Goal: Information Seeking & Learning: Learn about a topic

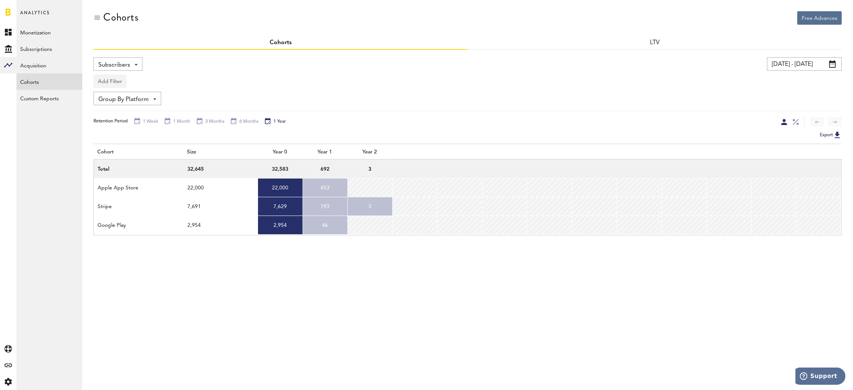
click at [114, 81] on button "Add Filter" at bounding box center [110, 80] width 33 height 13
click at [132, 141] on li "Subscription durations" at bounding box center [128, 140] width 61 height 13
click at [181, 80] on div "Subscription durations - 1 week 1 month 3 months 6 months 1 year" at bounding box center [141, 81] width 94 height 13
click at [195, 50] on div "Subscribers Revenue (Overall) Subscribers [DATE] - [DATE] Last 30 days Last 90 …" at bounding box center [468, 215] width 749 height 330
click at [151, 103] on div "Group By Platform Group By Platform Group By App Group By Subscription Group By…" at bounding box center [128, 98] width 68 height 13
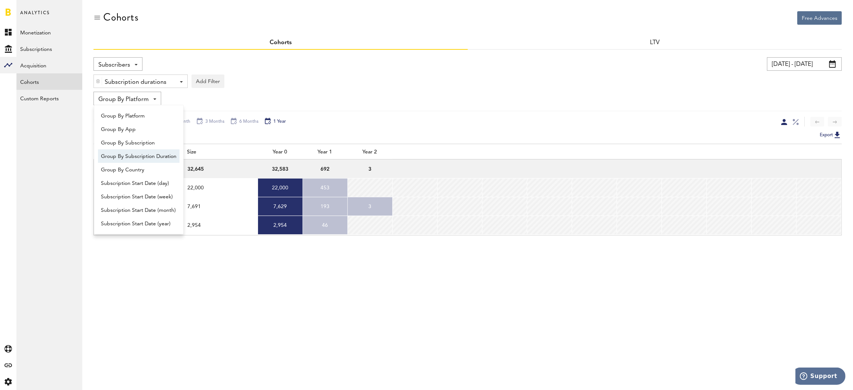
click at [157, 159] on span "Group By Subscription Duration" at bounding box center [139, 156] width 76 height 13
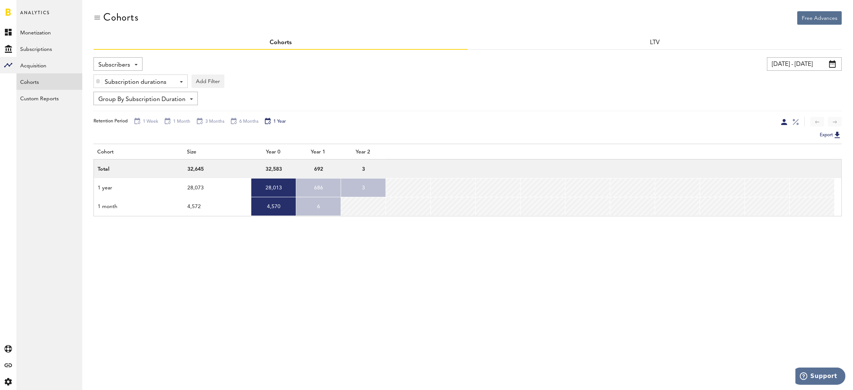
click at [95, 82] on div at bounding box center [98, 81] width 8 height 13
click at [241, 70] on div "Subscribers Revenue (Overall) Subscribers" at bounding box center [274, 63] width 361 height 13
click at [834, 64] on span at bounding box center [832, 63] width 7 height 7
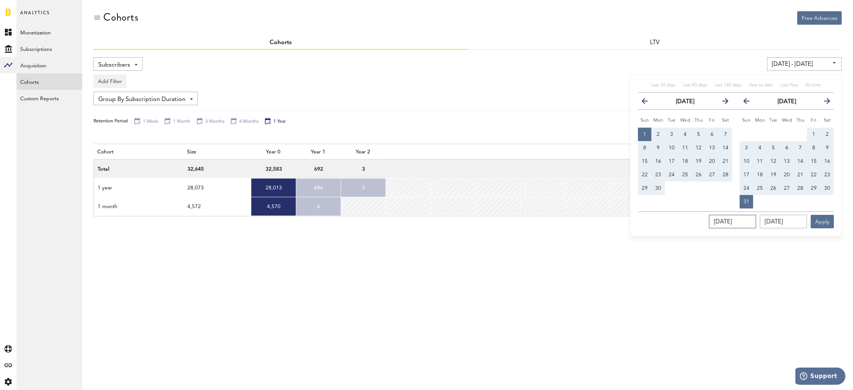
click at [747, 223] on input "[DATE]" at bounding box center [732, 221] width 47 height 13
drag, startPoint x: 754, startPoint y: 220, endPoint x: 652, endPoint y: 211, distance: 102.1
click at [652, 211] on div "[DATE] [DATE] Apply" at bounding box center [736, 219] width 196 height 17
type input "01/01/202_"
type input "[DATE] - [DATE]"
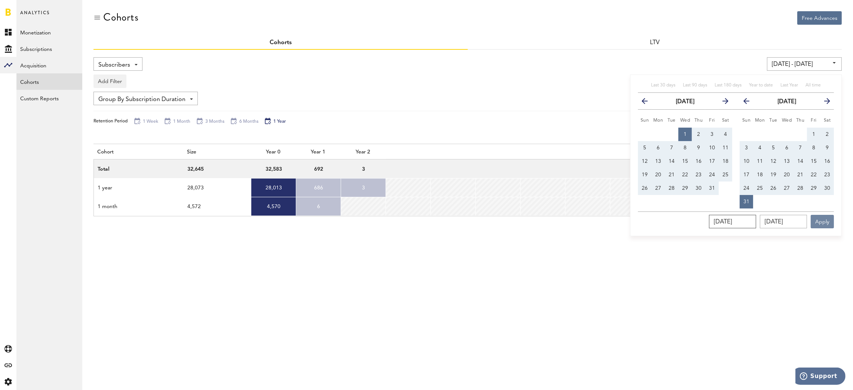
type input "[DATE]"
click at [826, 222] on button "Apply" at bounding box center [822, 221] width 23 height 13
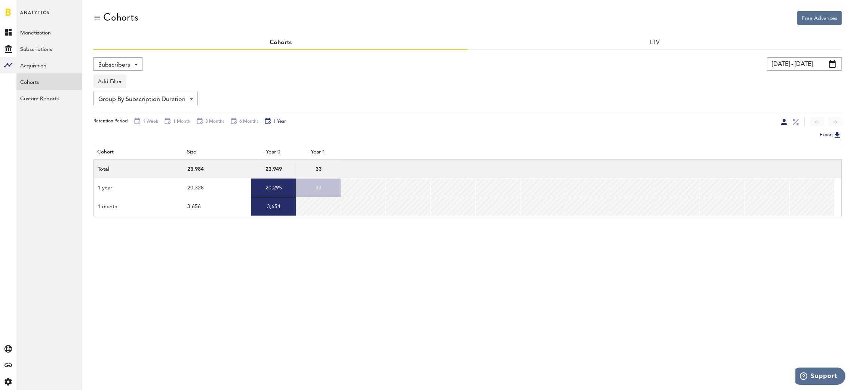
click at [833, 64] on span at bounding box center [832, 63] width 7 height 7
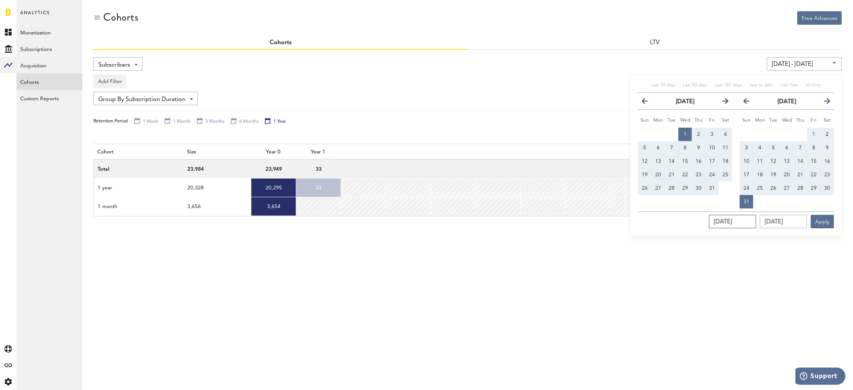
click at [729, 226] on input "[DATE]" at bounding box center [732, 221] width 47 height 13
click at [648, 103] on icon "button" at bounding box center [648, 103] width 0 height 0
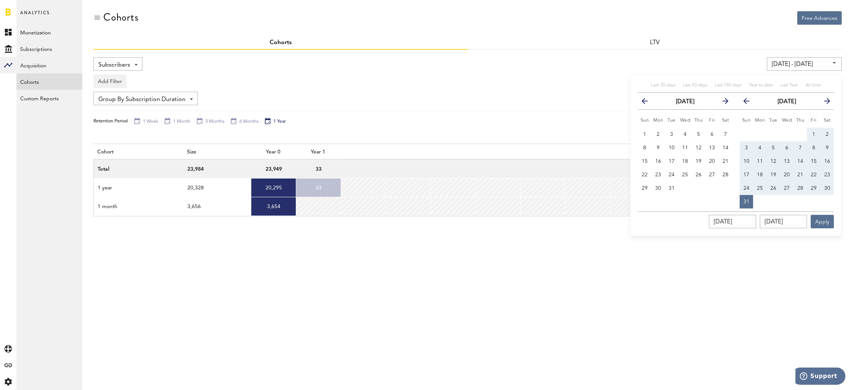
click at [648, 103] on icon "button" at bounding box center [648, 103] width 0 height 0
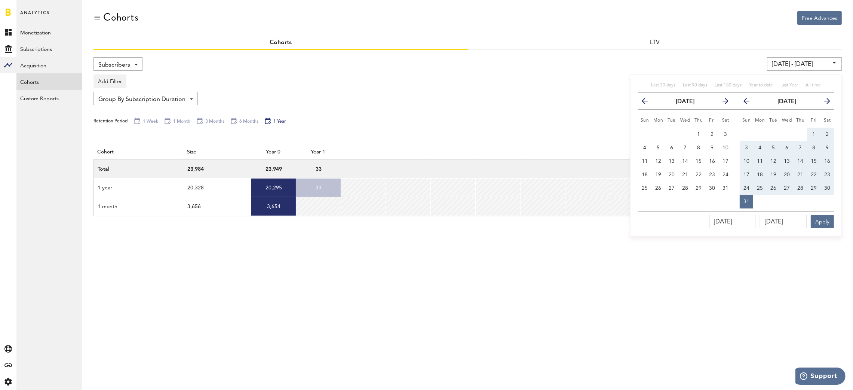
click at [648, 103] on icon "button" at bounding box center [648, 103] width 0 height 0
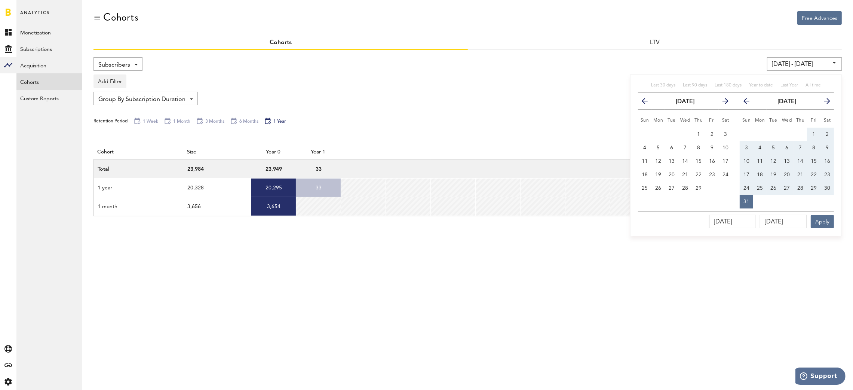
click at [648, 103] on icon "button" at bounding box center [648, 103] width 0 height 0
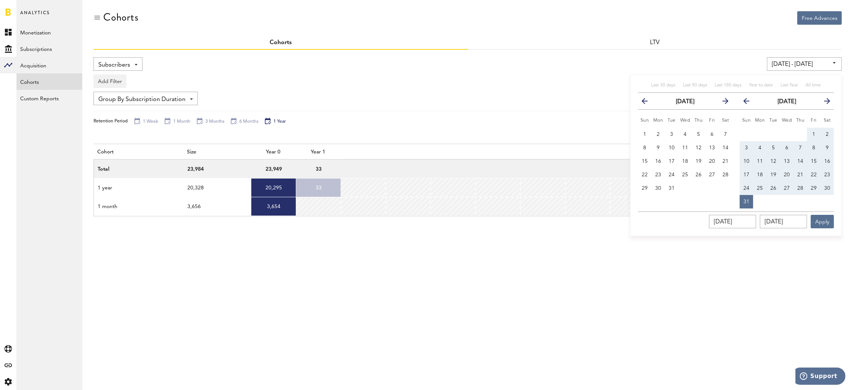
click at [648, 103] on icon "button" at bounding box center [648, 103] width 0 height 0
click at [729, 131] on button "1" at bounding box center [725, 134] width 13 height 13
type input "[DATE] - [DATE]"
type input "[DATE]"
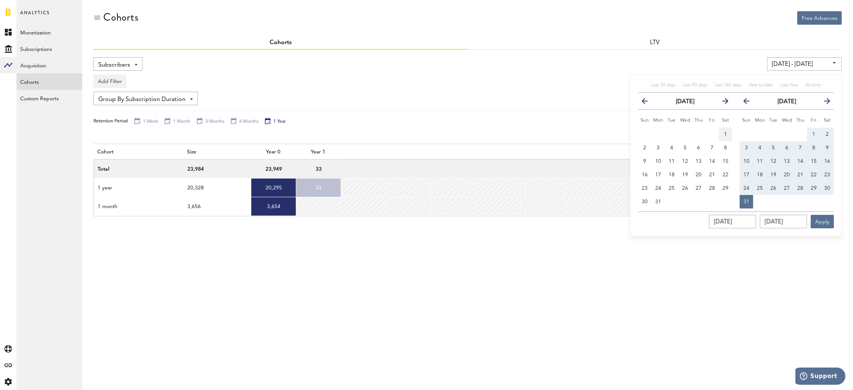
type input "[DATE]"
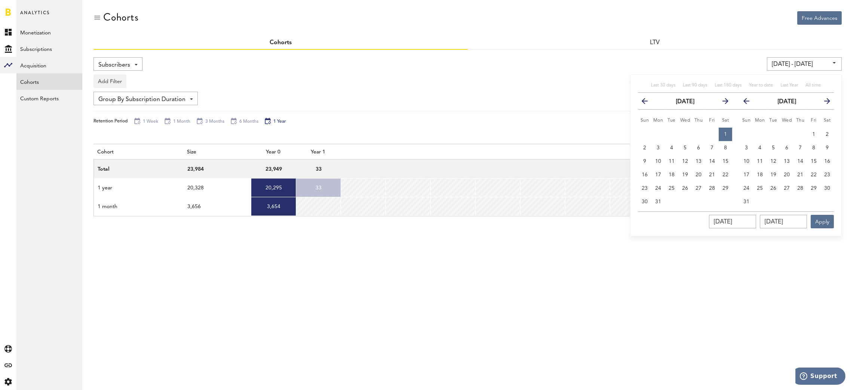
click at [645, 104] on button "previous" at bounding box center [647, 101] width 13 height 10
click at [648, 103] on icon "button" at bounding box center [648, 103] width 0 height 0
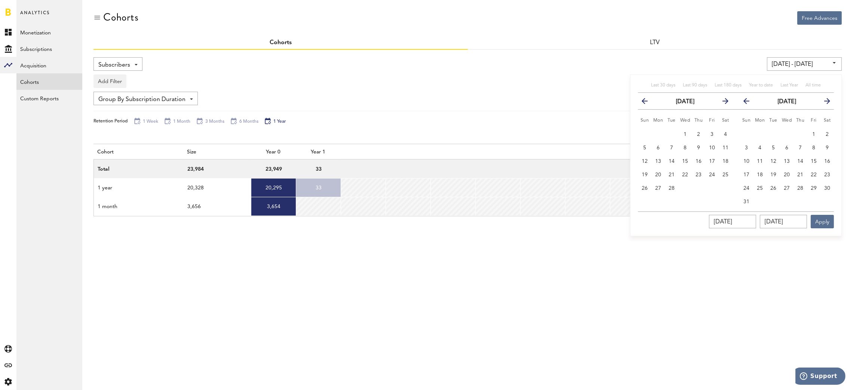
click at [648, 103] on icon "button" at bounding box center [648, 103] width 0 height 0
click at [642, 135] on button "1" at bounding box center [644, 134] width 13 height 13
type input "[DATE] - [DATE]"
type input "[DATE]"
click at [820, 218] on button "Apply" at bounding box center [822, 221] width 23 height 13
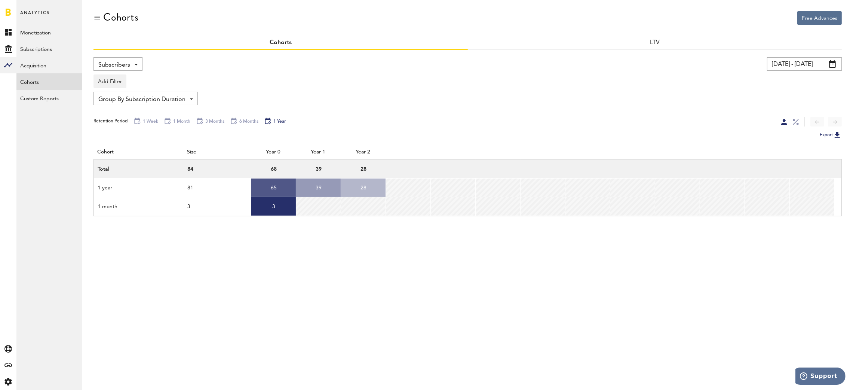
click at [835, 64] on span at bounding box center [832, 63] width 7 height 7
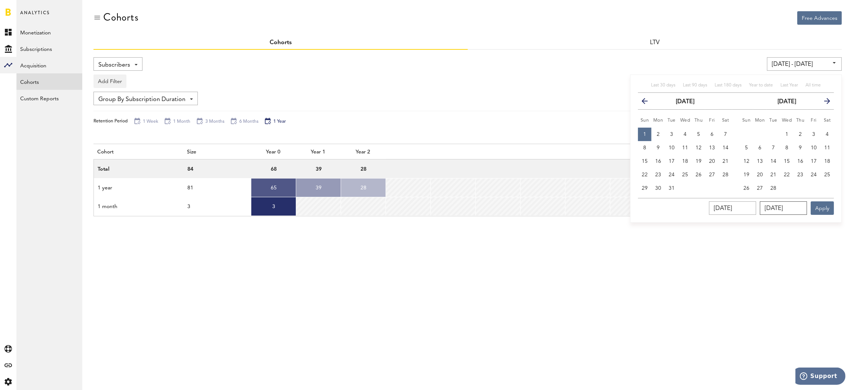
click at [800, 208] on input "[DATE]" at bounding box center [783, 207] width 47 height 13
drag, startPoint x: 802, startPoint y: 208, endPoint x: 744, endPoint y: 201, distance: 58.0
click at [744, 201] on div "[DATE] [DATE] Apply" at bounding box center [736, 206] width 196 height 17
type input "[DATE]"
type input "[DATE] - [DATE]"
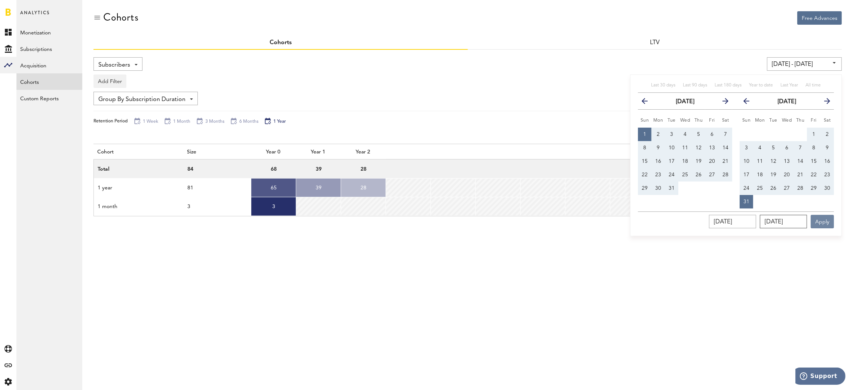
type input "[DATE]"
click at [827, 223] on button "Apply" at bounding box center [822, 221] width 23 height 13
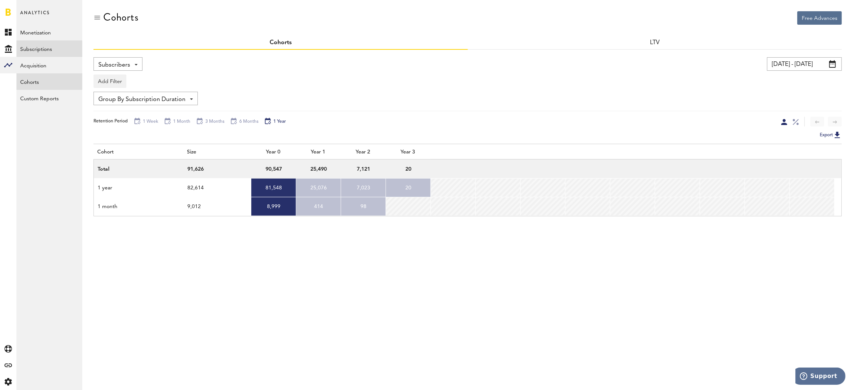
click at [55, 50] on link "Subscriptions" at bounding box center [49, 48] width 66 height 16
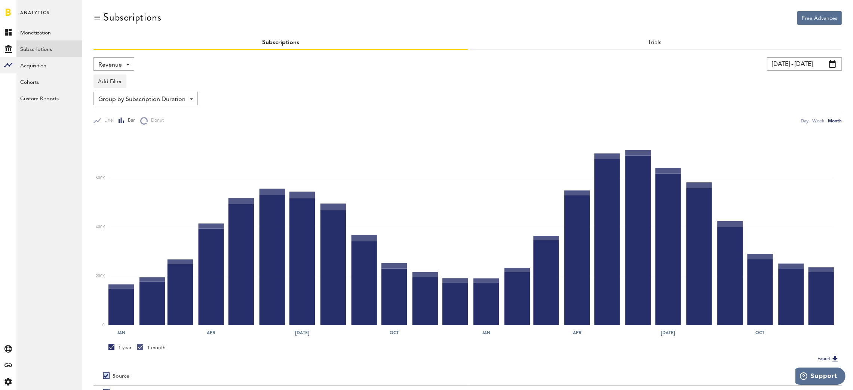
click at [129, 66] on div "Revenue Revenue MRR Actives Trial Status Billing Retries New Subscriptions Rene…" at bounding box center [114, 63] width 41 height 13
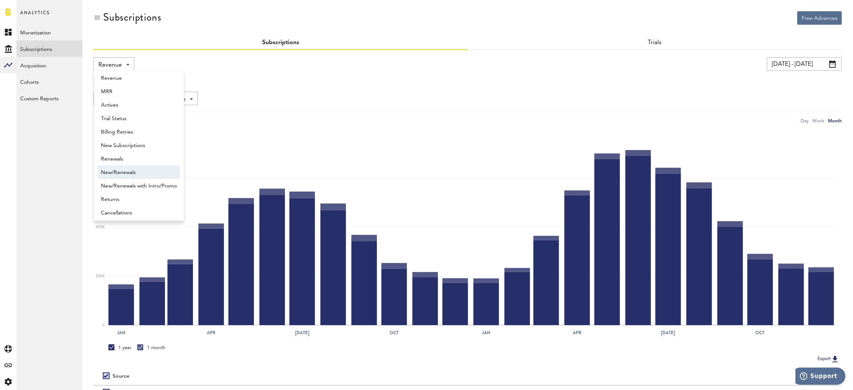
click at [147, 168] on span "New/Renewals" at bounding box center [139, 172] width 76 height 13
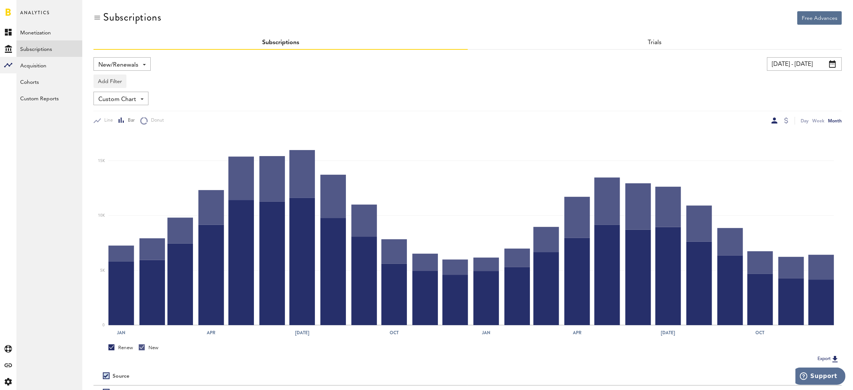
click at [833, 64] on span at bounding box center [832, 63] width 7 height 7
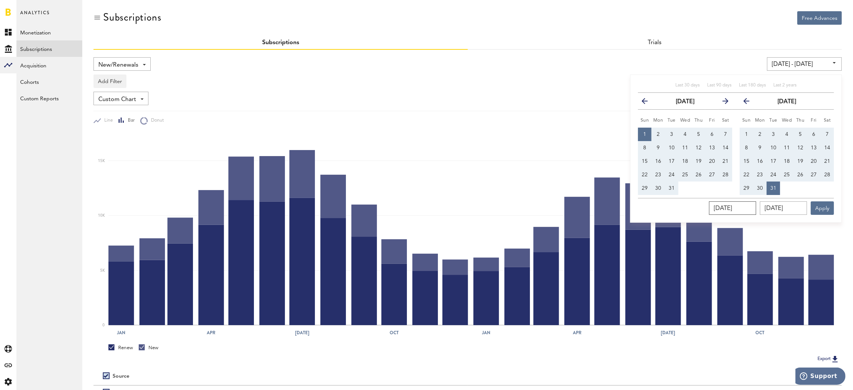
click at [723, 208] on input "[DATE]" at bounding box center [732, 207] width 47 height 13
drag, startPoint x: 724, startPoint y: 206, endPoint x: 683, endPoint y: 203, distance: 40.9
click at [683, 203] on div "[DATE] [DATE] Apply" at bounding box center [736, 206] width 196 height 17
type input "[DATE]"
type input "[DATE] - [DATE]"
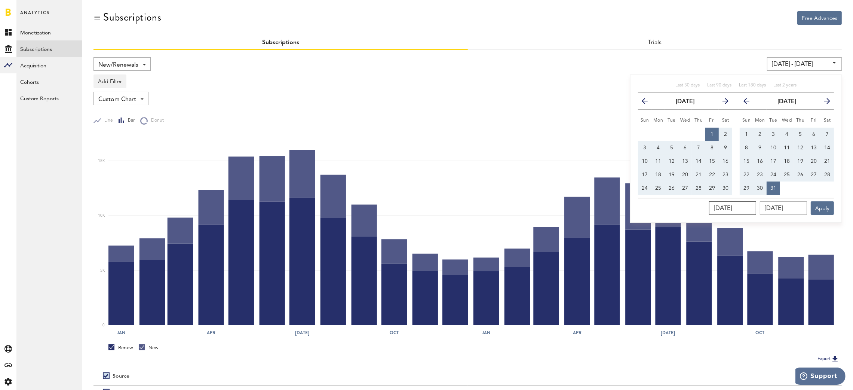
type input "09/01/202_"
type input "[DATE] - [DATE]"
type input "[DATE]"
type input "[DATE] - [DATE]"
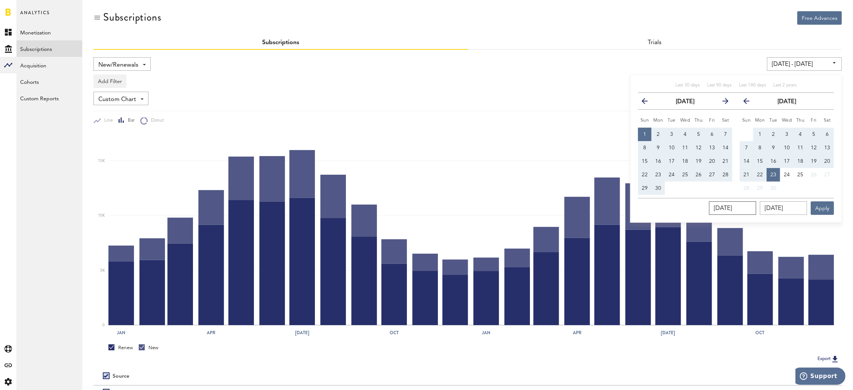
click at [739, 210] on input "[DATE]" at bounding box center [732, 207] width 47 height 13
click at [804, 208] on input "[DATE]" at bounding box center [783, 207] width 47 height 13
type input "09/23/202_"
type input "[DATE] - [DATE]"
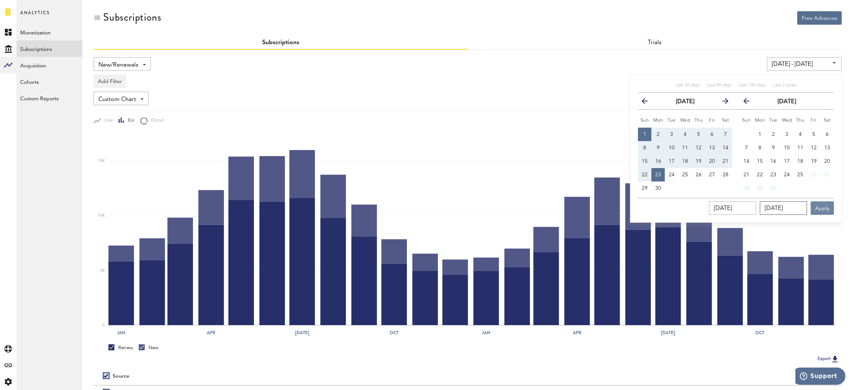
type input "[DATE]"
click at [826, 208] on button "Apply" at bounding box center [822, 207] width 23 height 13
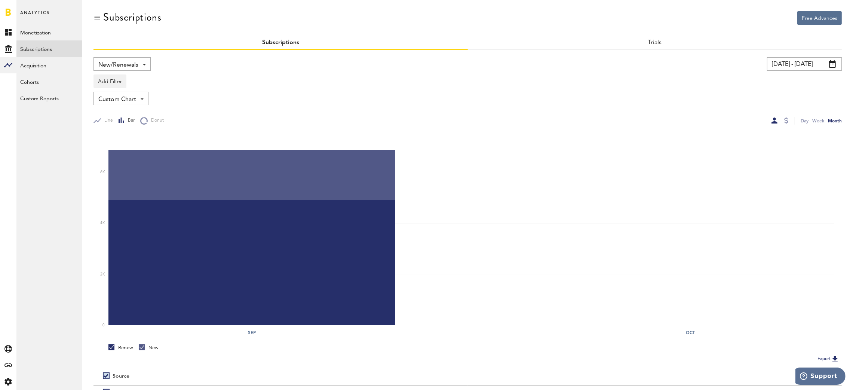
drag, startPoint x: 785, startPoint y: 62, endPoint x: 789, endPoint y: 62, distance: 4.2
click at [785, 62] on input "[DATE] - [DATE]" at bounding box center [804, 63] width 75 height 13
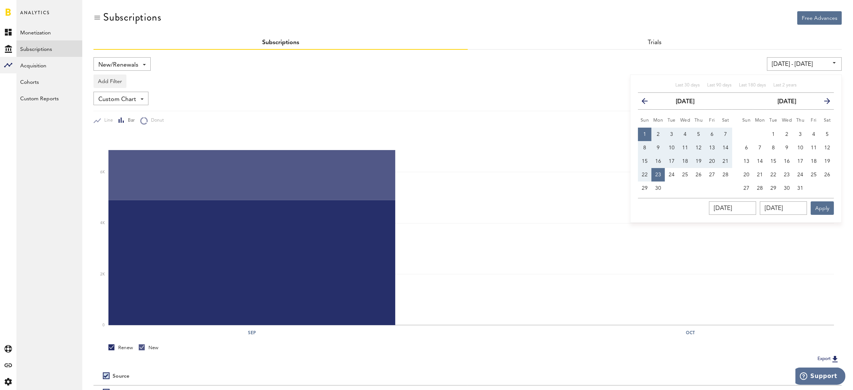
click at [794, 68] on input "[DATE] - [DATE]" at bounding box center [804, 63] width 75 height 13
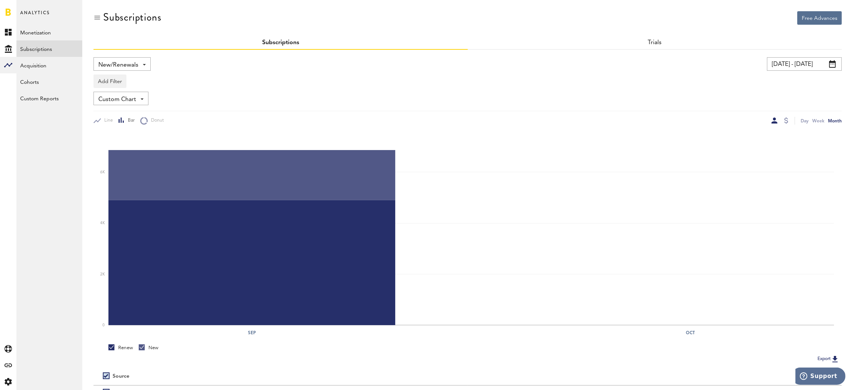
click at [796, 65] on input "[DATE] - [DATE]" at bounding box center [804, 63] width 75 height 13
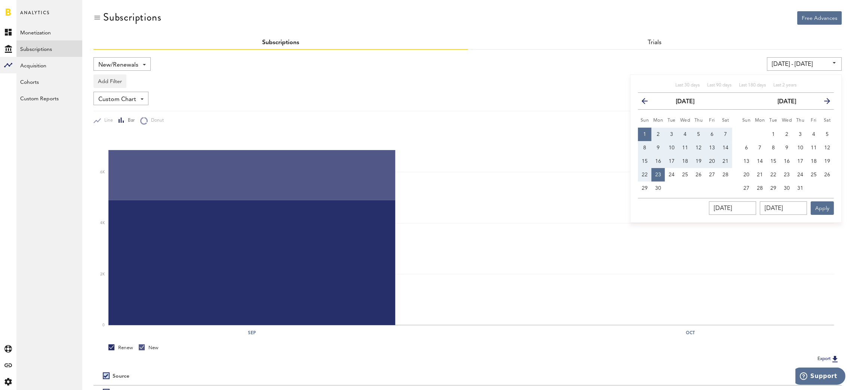
click at [796, 65] on input "[DATE] - [DATE]" at bounding box center [804, 63] width 75 height 13
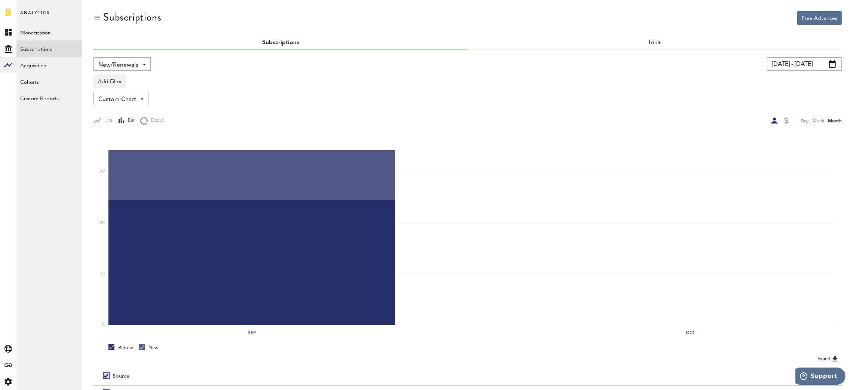
click at [796, 68] on input "[DATE] - [DATE]" at bounding box center [804, 63] width 75 height 13
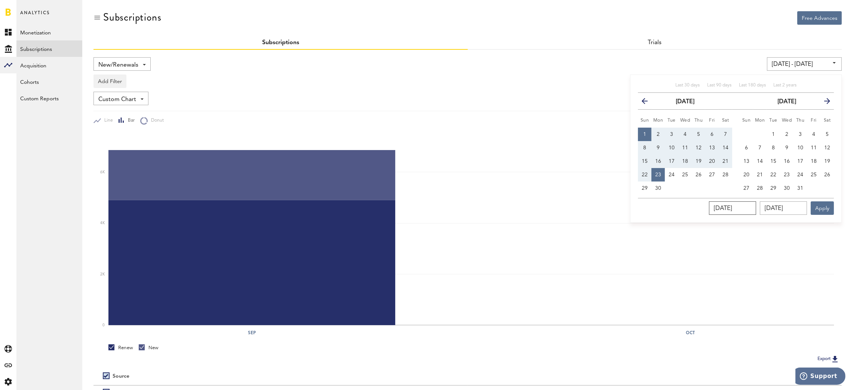
click at [747, 214] on input "[DATE]" at bounding box center [732, 207] width 47 height 13
click at [752, 210] on input "[DATE]" at bounding box center [732, 207] width 47 height 13
type input "09/01/202_"
type input "[DATE] - [DATE]"
type input "[DATE]"
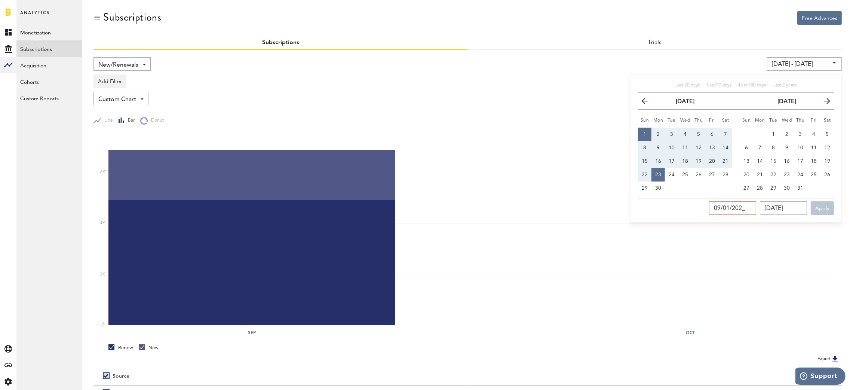
type input "[DATE]"
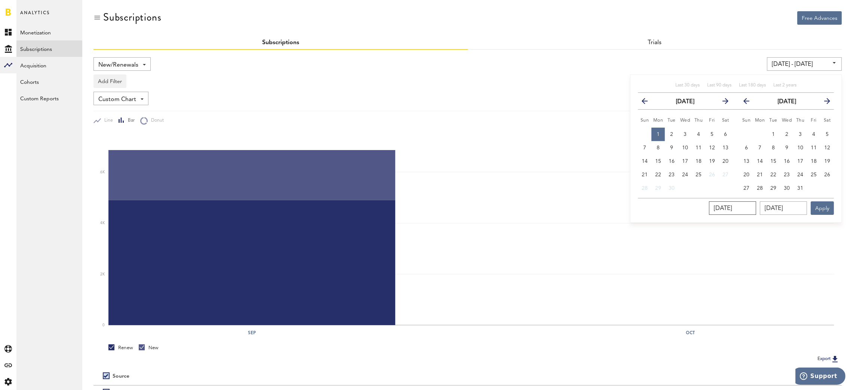
type input "[DATE]"
click at [789, 210] on input "[DATE]" at bounding box center [783, 207] width 47 height 13
drag, startPoint x: 798, startPoint y: 206, endPoint x: 718, endPoint y: 192, distance: 81.7
click at [716, 193] on div "Last 30 days Last 90 days Last 180 days Last 2 years previous [DATE] next Sun M…" at bounding box center [736, 148] width 212 height 148
type input "09/23/202_"
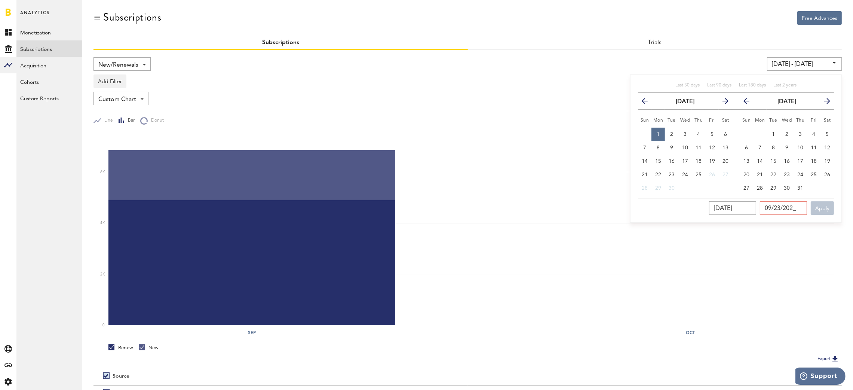
type input "[DATE] - [DATE]"
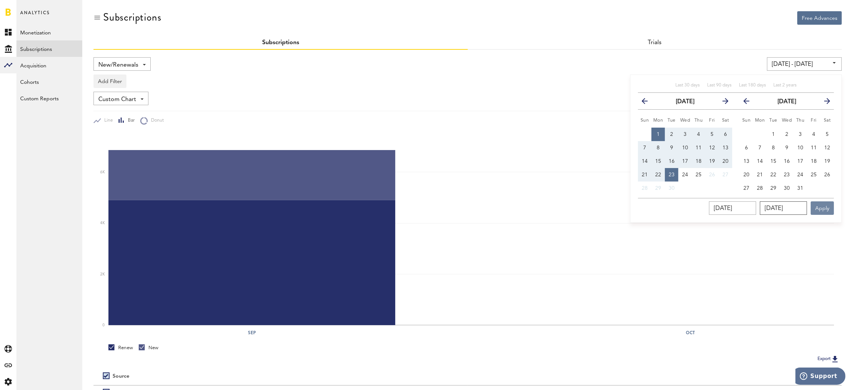
type input "[DATE]"
click at [827, 204] on button "Apply" at bounding box center [822, 207] width 23 height 13
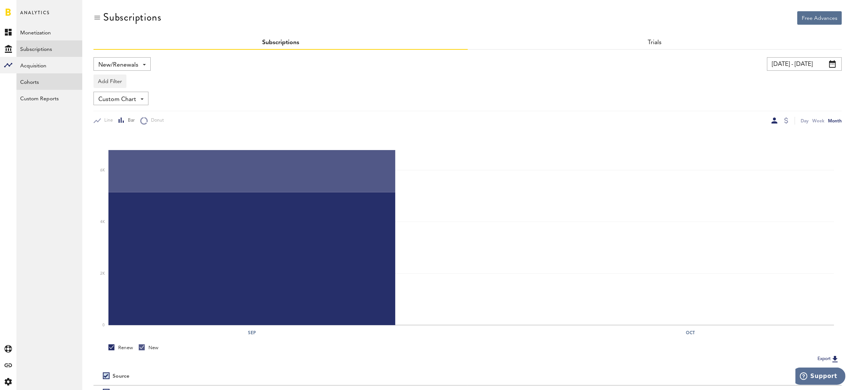
click at [33, 83] on link "Cohorts" at bounding box center [49, 81] width 66 height 16
